Goal: Task Accomplishment & Management: Use online tool/utility

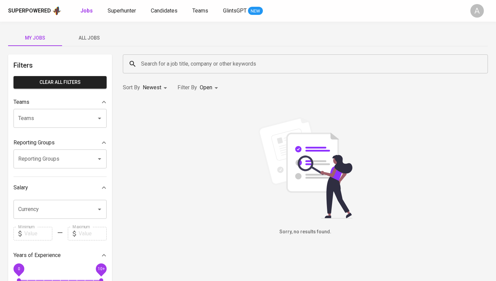
click at [291, 67] on input "Search for a job title, company or other keywords" at bounding box center [307, 63] width 336 height 13
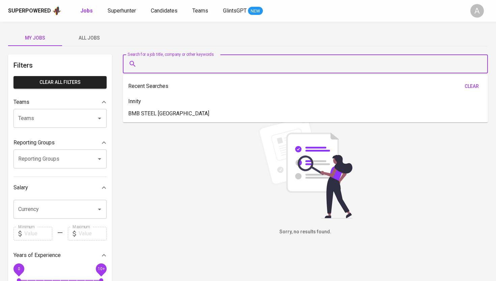
paste input "[PERSON_NAME][EMAIL_ADDRESS][DOMAIN_NAME]"
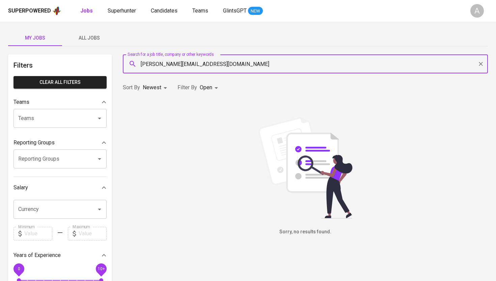
paste input "[EMAIL_ADDRESS]"
paste input "[PERSON_NAME][EMAIL_ADDRESS][PERSON_NAME][DOMAIN_NAME]"
paste input "niken.larasagustin"
paste input "yeti.isma93"
paste input "yanti@pouchen"
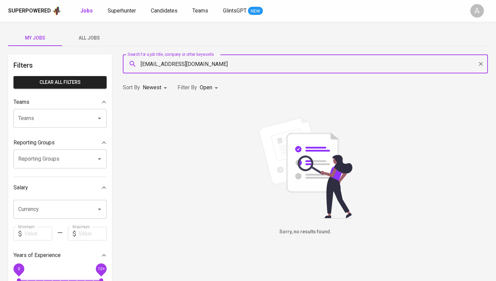
paste input "[EMAIL_ADDRESS]"
type input "[EMAIL_ADDRESS][DOMAIN_NAME]"
